Goal: Task Accomplishment & Management: Use online tool/utility

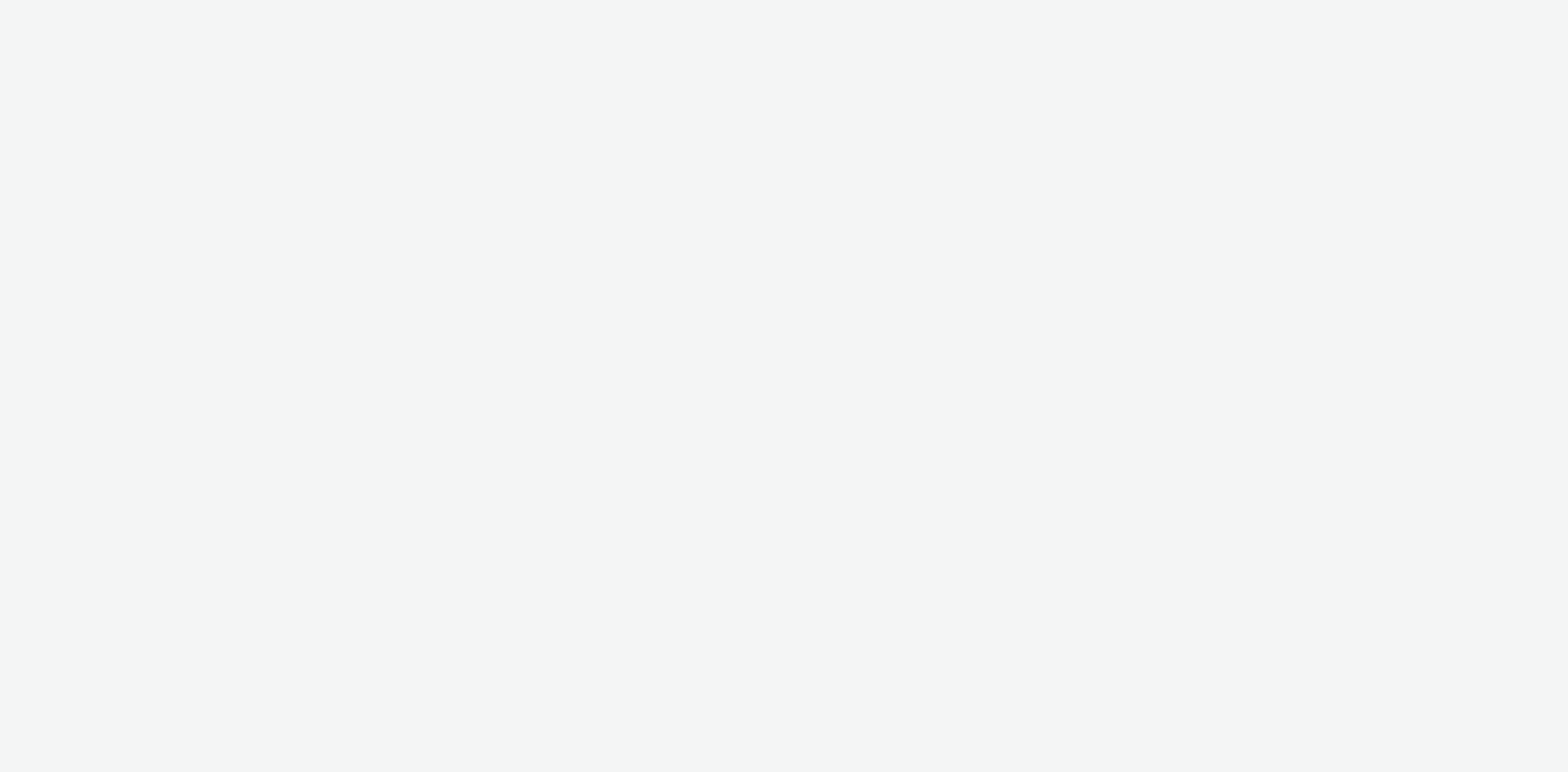
select select "a481bd8c-4acc-4c4f-8598-4e6659adaf07"
select select "f4db3760-27fe-4d14-9c44-df0c95b595a4"
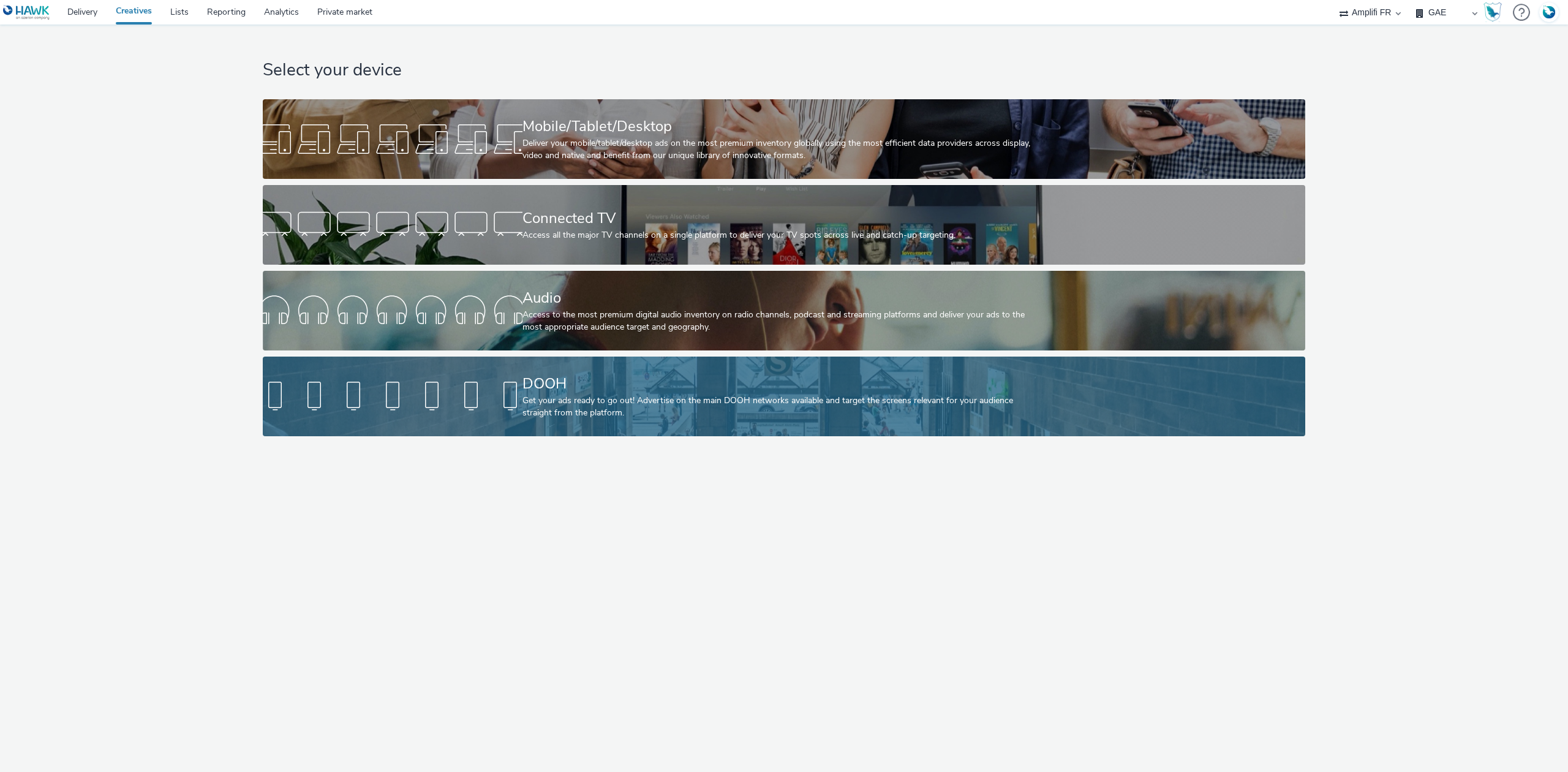
click at [596, 375] on div "DOOH" at bounding box center [781, 384] width 519 height 22
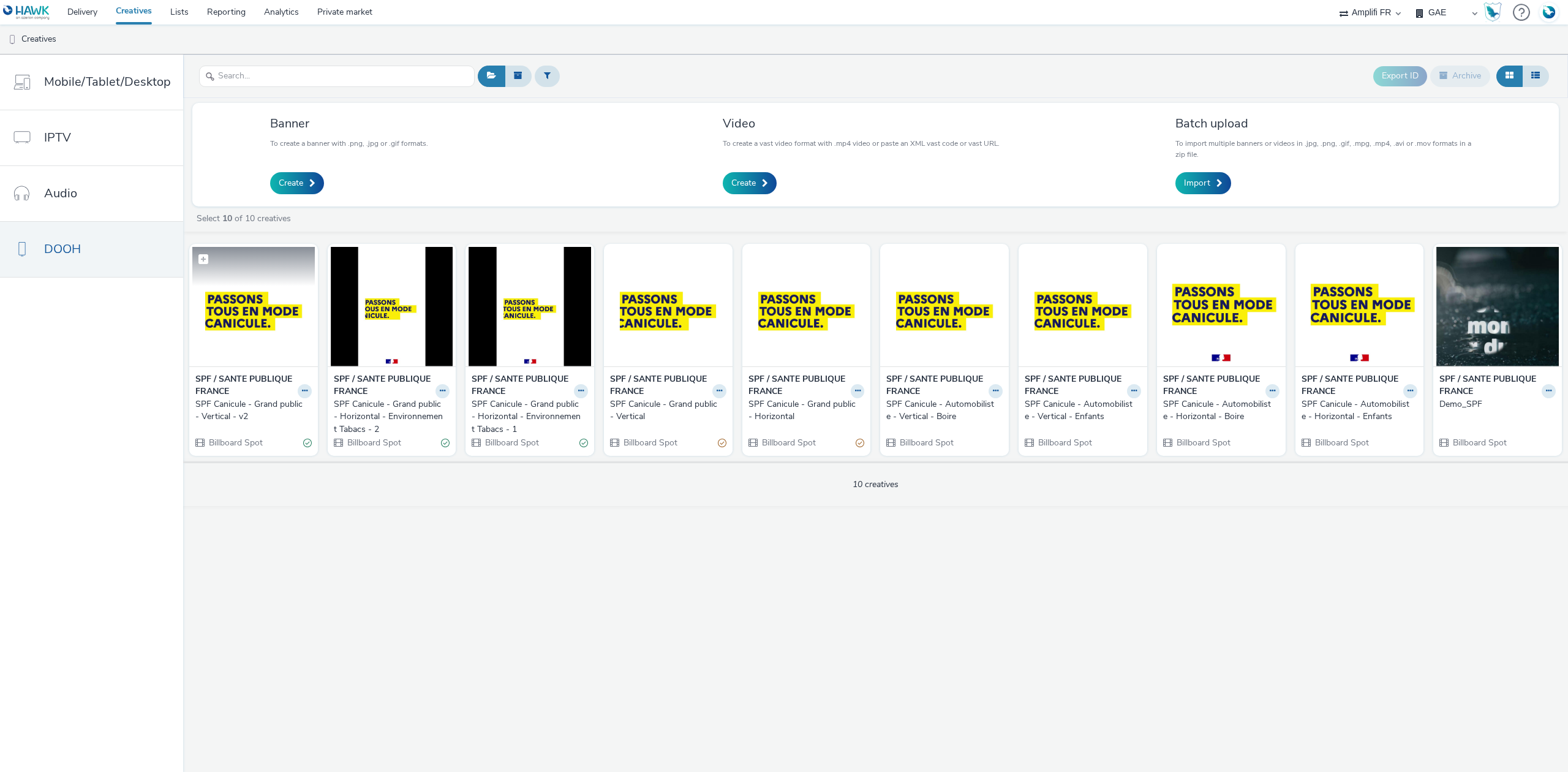
click at [211, 322] on img at bounding box center [254, 306] width 122 height 119
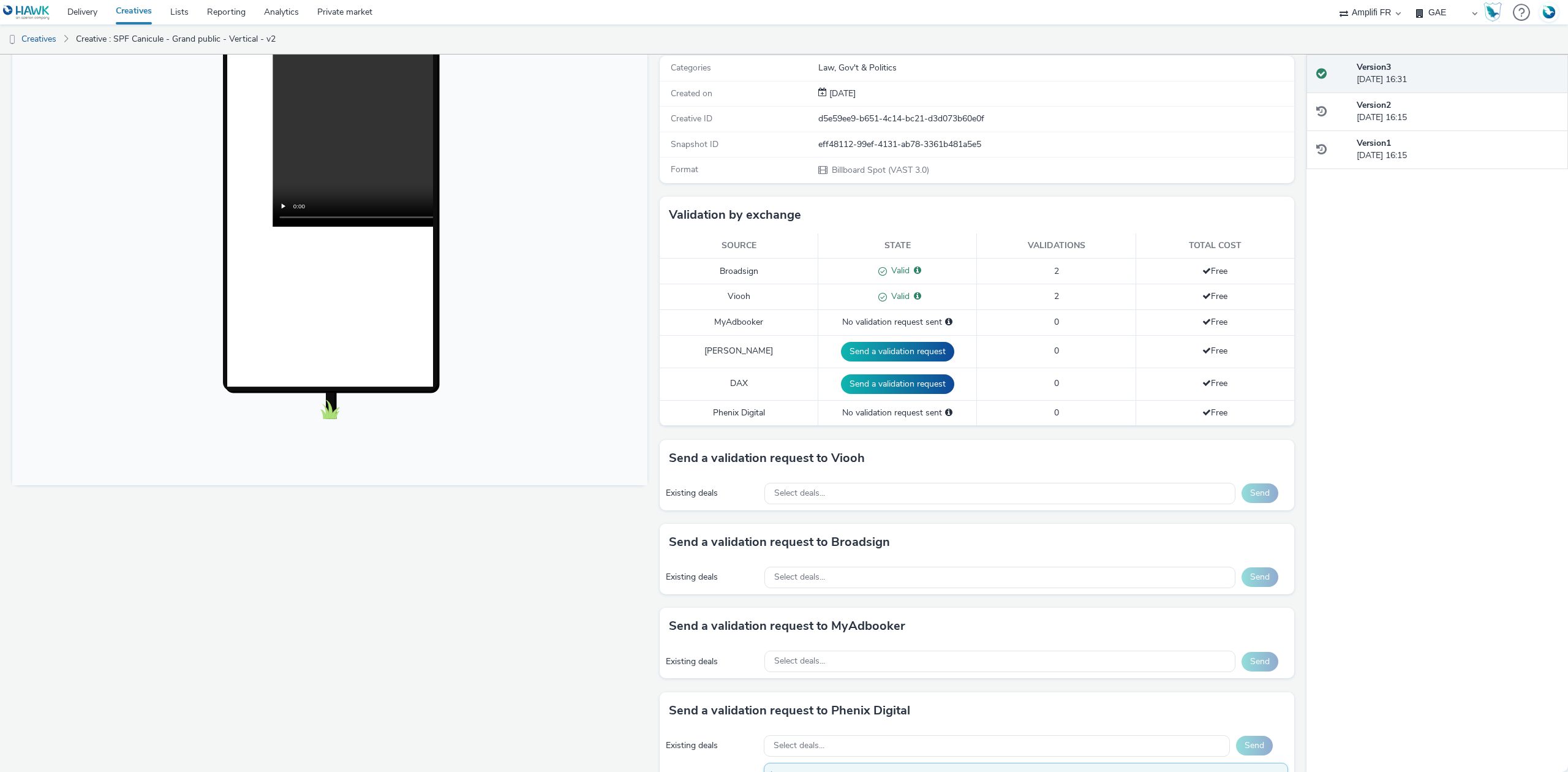
scroll to position [163, 0]
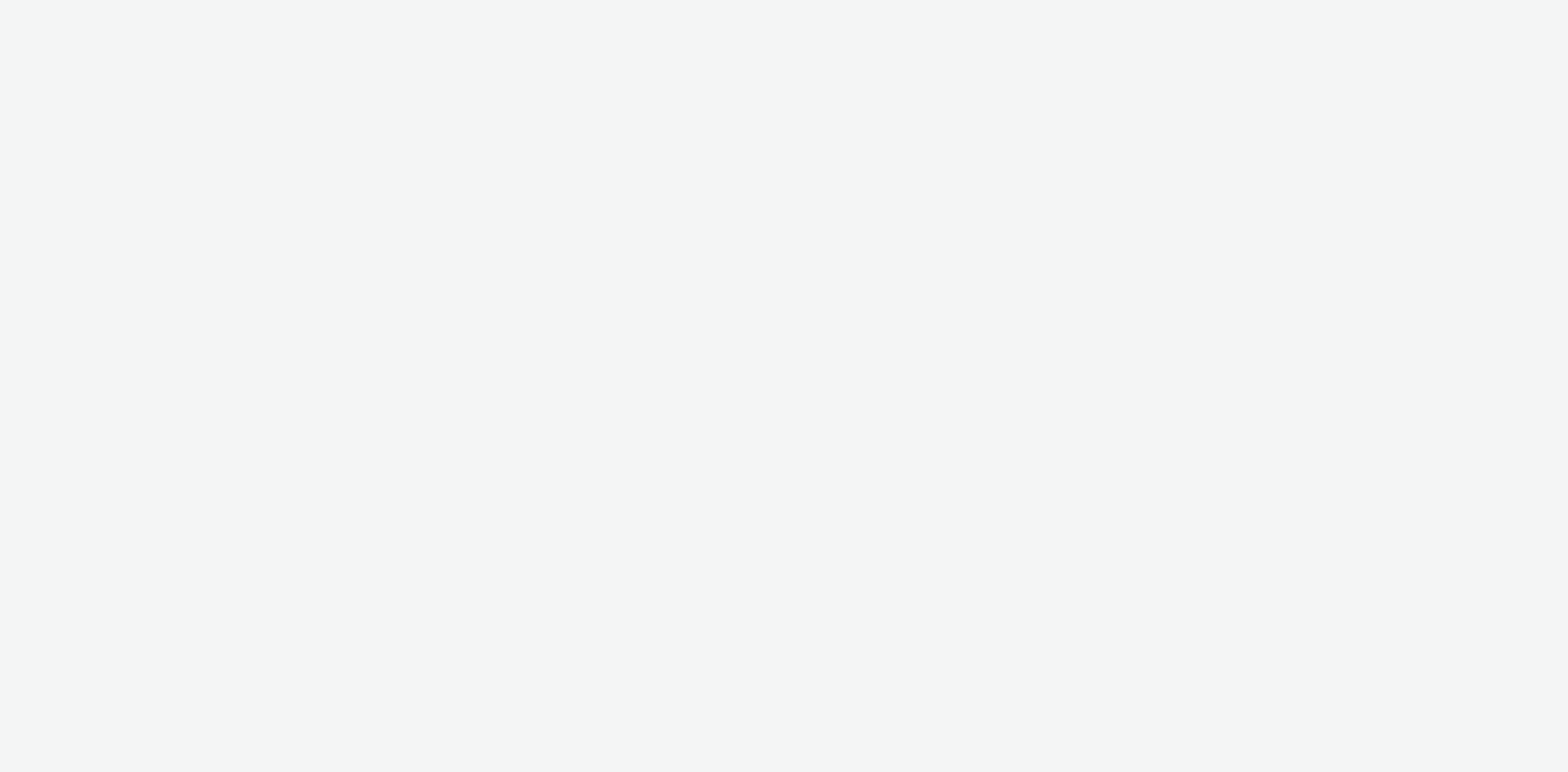
select select "a4655d9c-cd96-449f-b9a3-d2b0c2744250"
select select "a481bd8c-4acc-4c4f-8598-4e6659adaf07"
select select "f4db3760-27fe-4d14-9c44-df0c95b595a4"
select select "a481bd8c-4acc-4c4f-8598-4e6659adaf07"
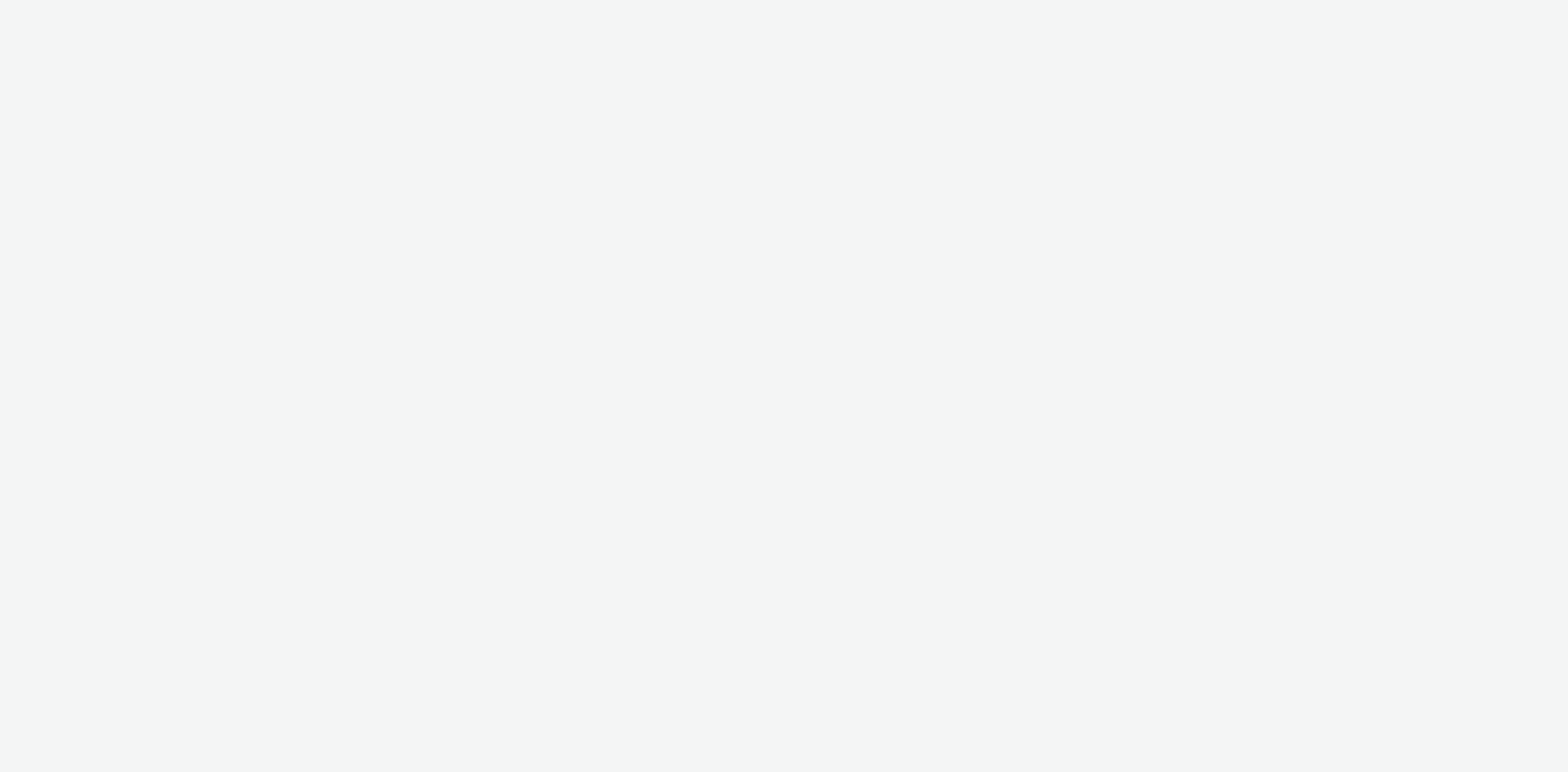
select select "f4db3760-27fe-4d14-9c44-df0c95b595a4"
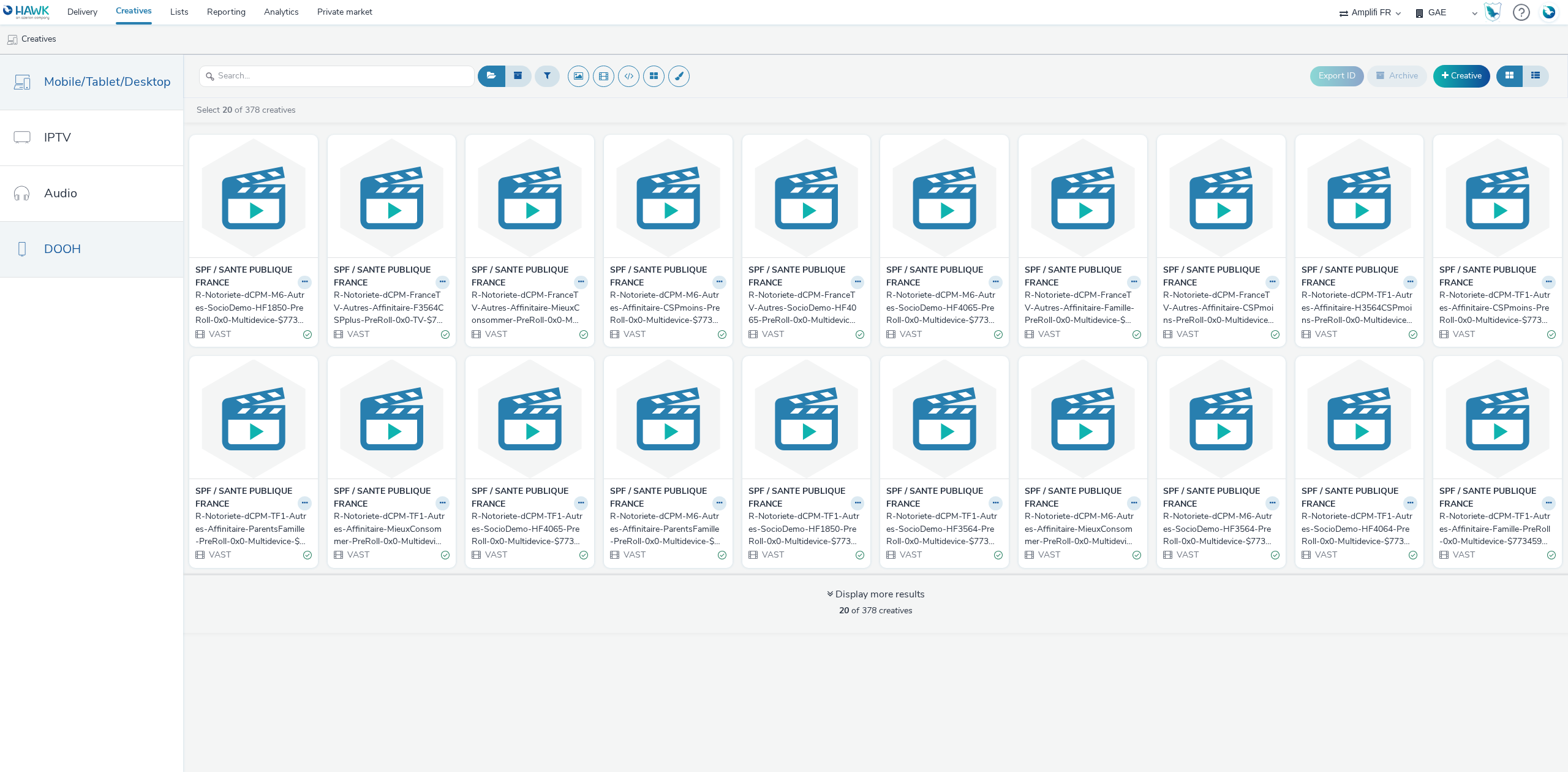
click at [59, 258] on span "DOOH" at bounding box center [63, 248] width 37 height 18
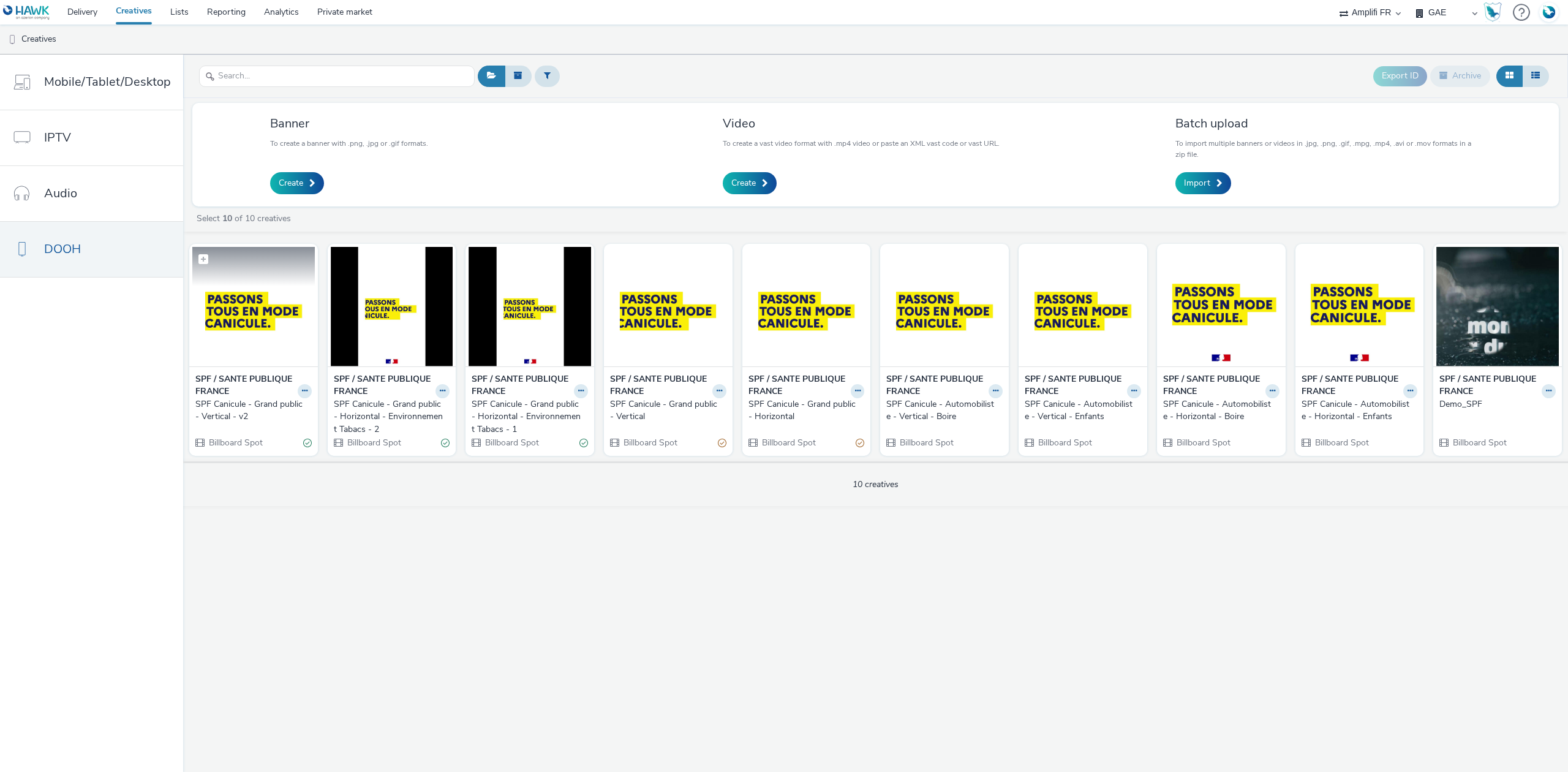
click at [255, 316] on img at bounding box center [254, 306] width 122 height 119
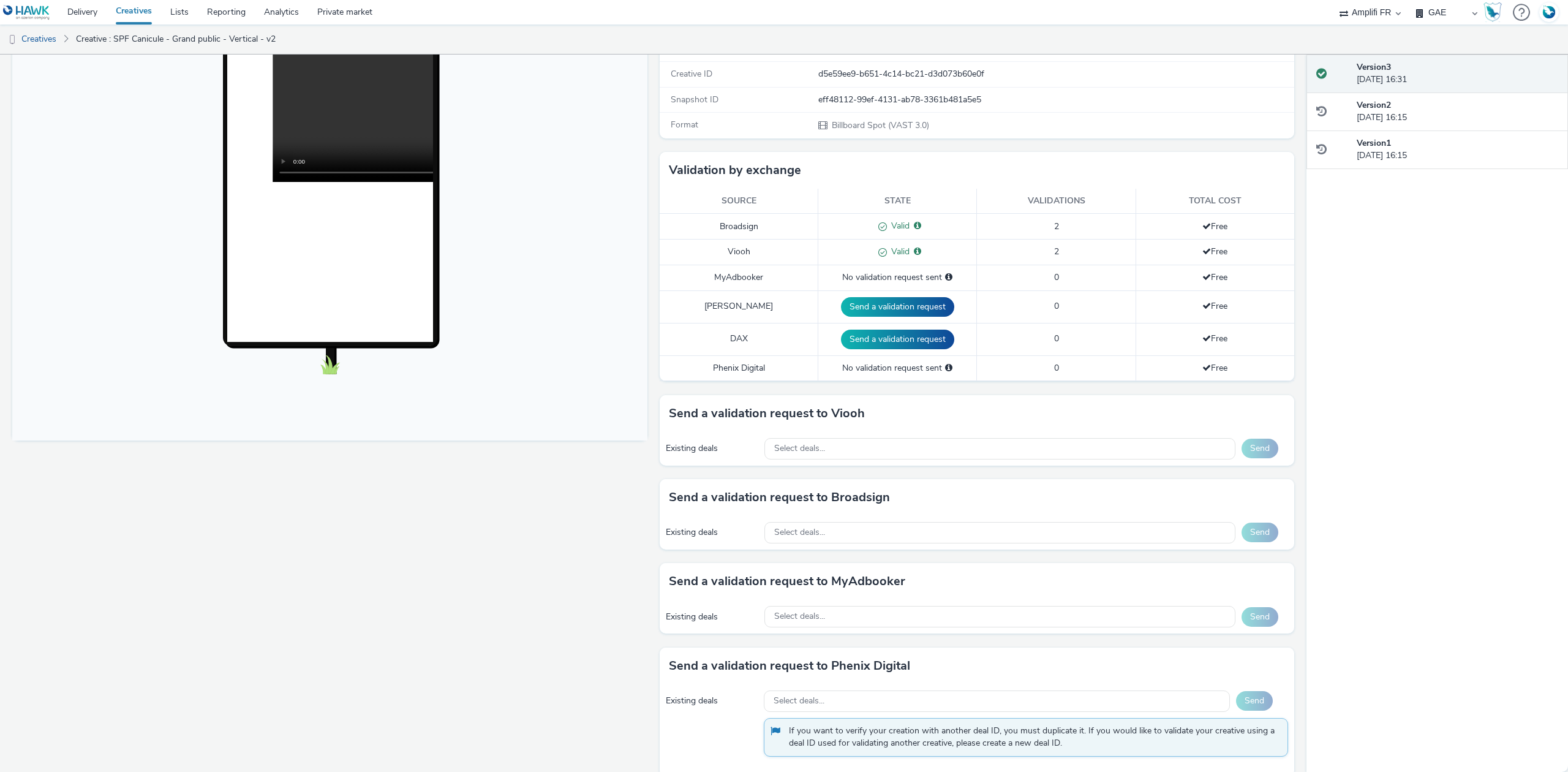
scroll to position [330, 0]
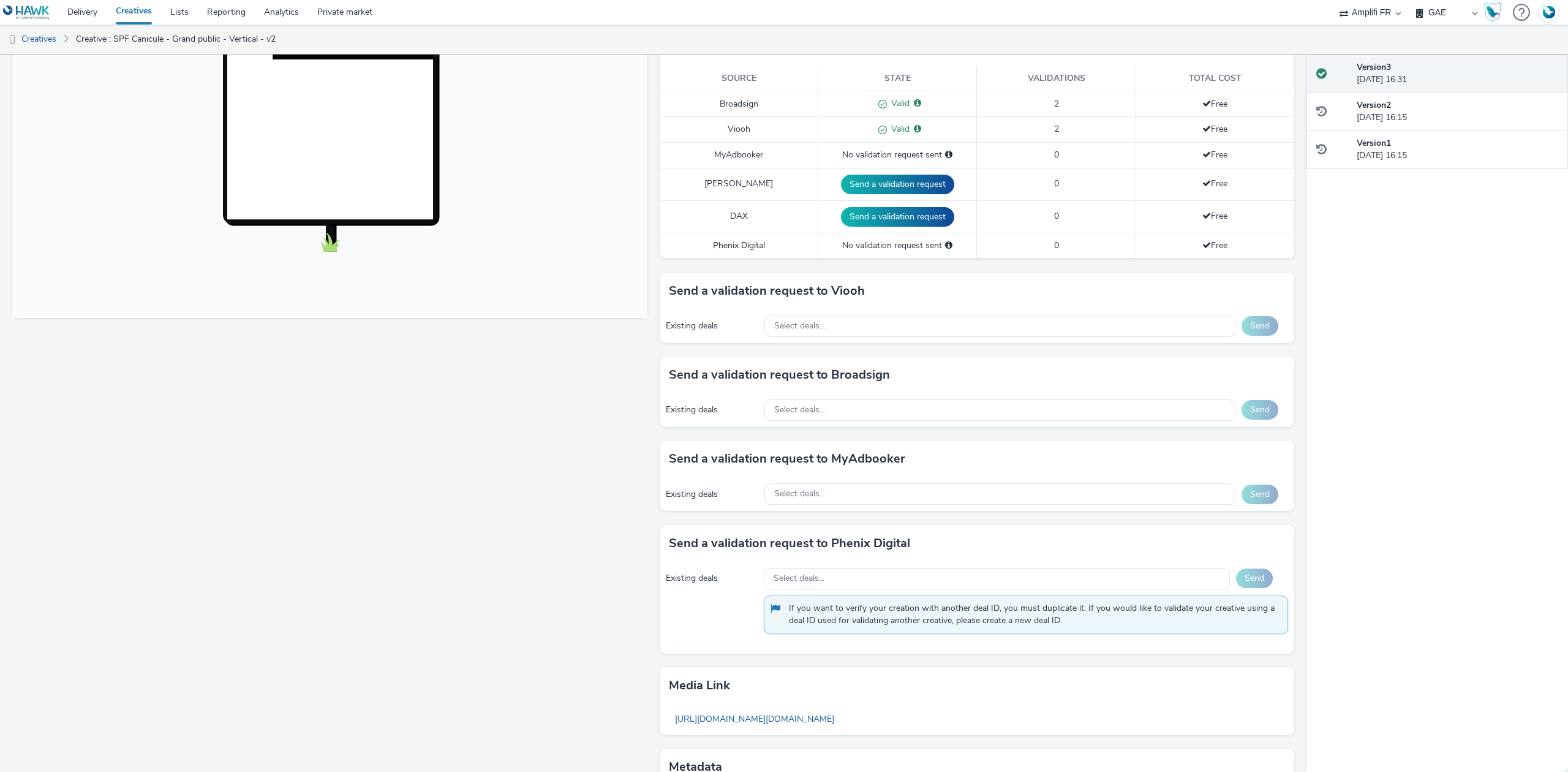
click at [843, 343] on div "Existing deals Select deals... Send" at bounding box center [977, 326] width 635 height 34
click at [846, 336] on div "Select deals..." at bounding box center [999, 326] width 471 height 22
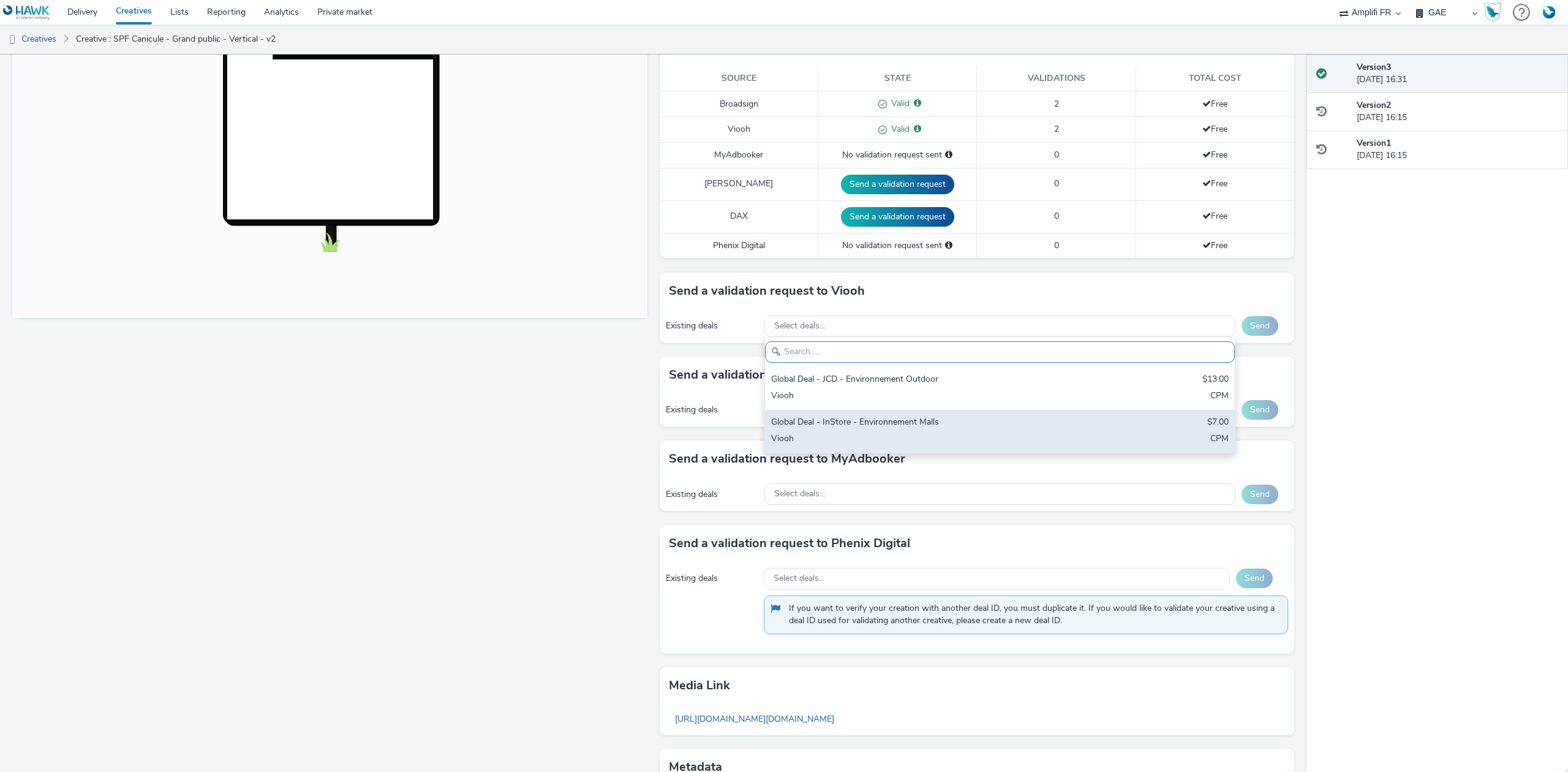
click at [885, 436] on div "Viooh" at bounding box center [923, 439] width 303 height 14
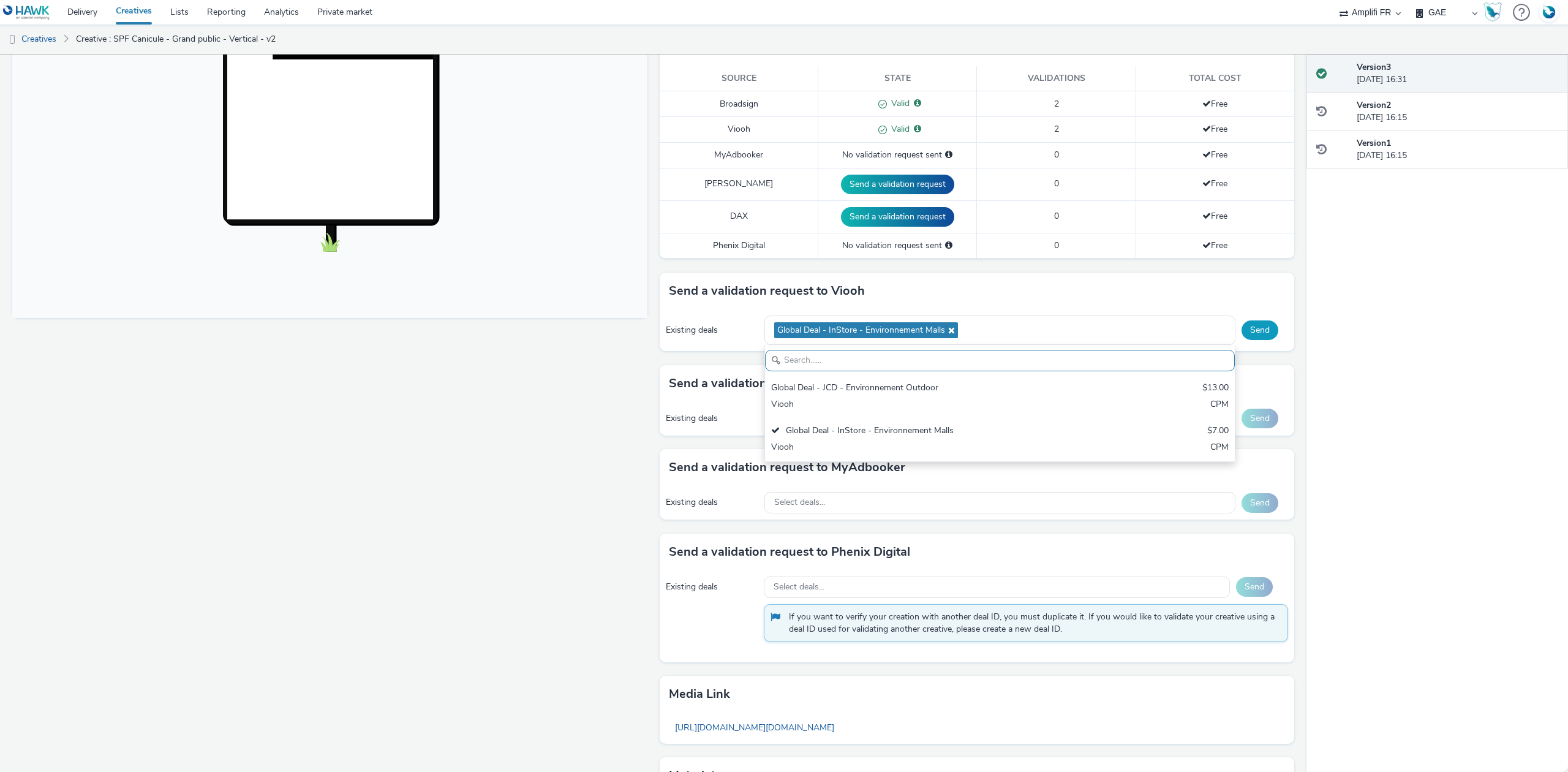
click at [1255, 340] on button "Send" at bounding box center [1260, 330] width 37 height 19
